Goal: Find specific page/section: Find specific page/section

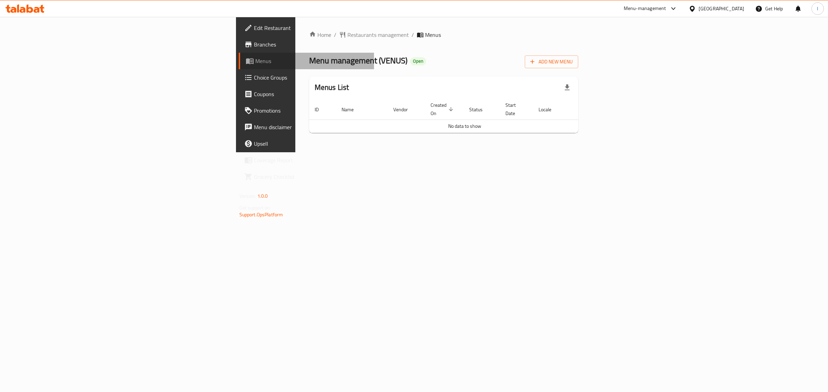
click at [255, 60] on span "Menus" at bounding box center [311, 61] width 113 height 8
click at [255, 59] on span "Menus" at bounding box center [311, 61] width 113 height 8
click at [254, 79] on span "Choice Groups" at bounding box center [311, 77] width 115 height 8
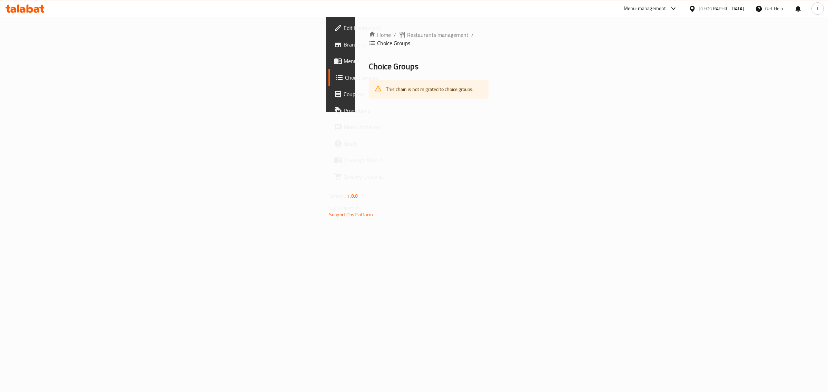
click at [343, 63] on span "Menus" at bounding box center [400, 61] width 115 height 8
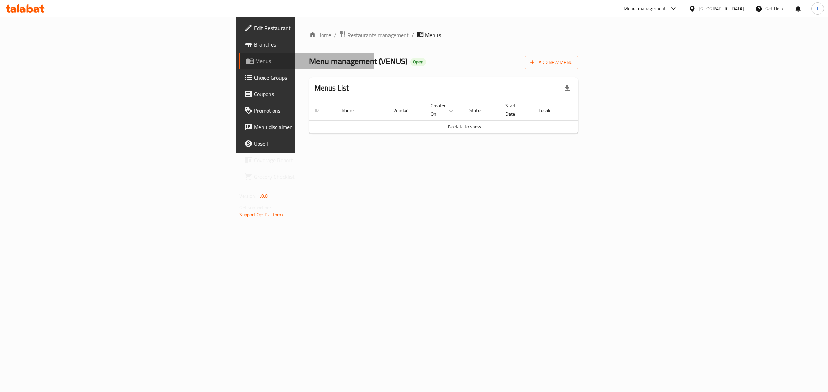
click at [255, 57] on span "Menus" at bounding box center [311, 61] width 113 height 8
click at [254, 46] on span "Branches" at bounding box center [311, 44] width 115 height 8
